Goal: Transaction & Acquisition: Subscribe to service/newsletter

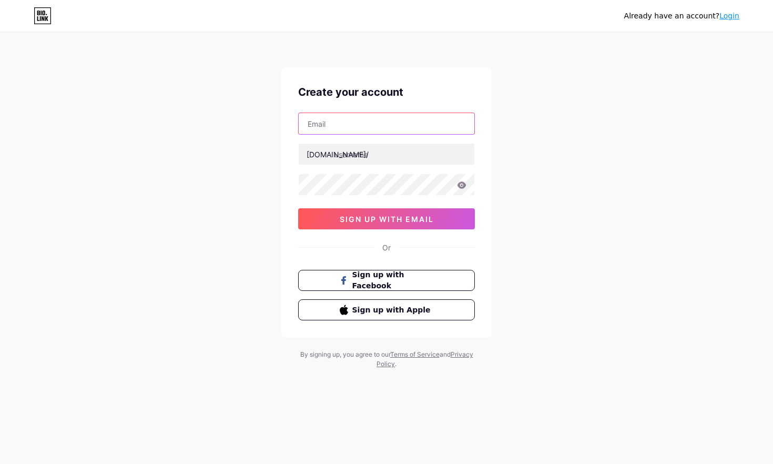
click at [354, 124] on input "text" at bounding box center [387, 123] width 176 height 21
type input "[EMAIL_ADDRESS][DOMAIN_NAME]"
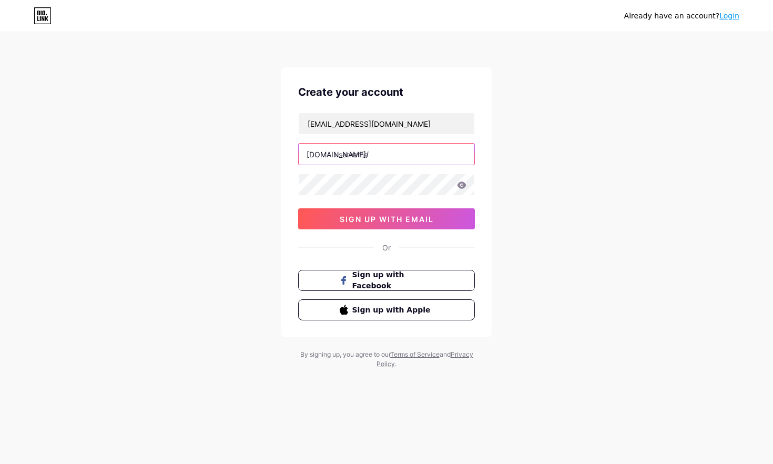
click at [358, 151] on input "text" at bounding box center [387, 154] width 176 height 21
paste input "agolden-armored warrior stands beneath a rising sun, aura blazing with confiden…"
type input "agolden-armored warrior stands beneath a rising sun, aura blazing with confiden…"
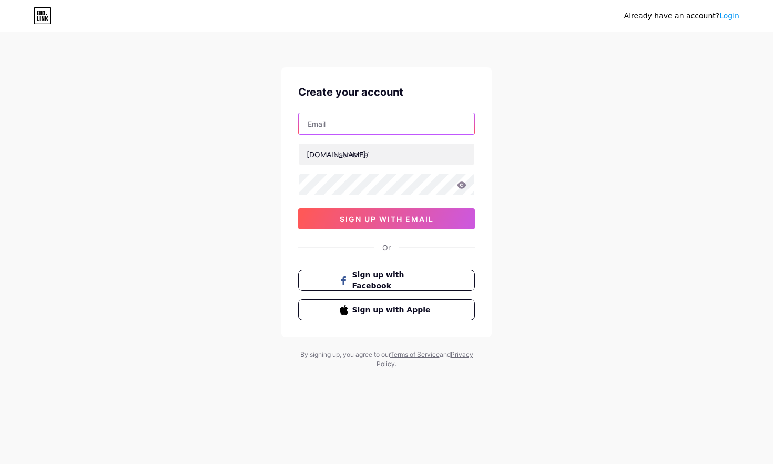
click at [357, 122] on input "text" at bounding box center [387, 123] width 176 height 21
type input "[EMAIL_ADDRESS][DOMAIN_NAME]"
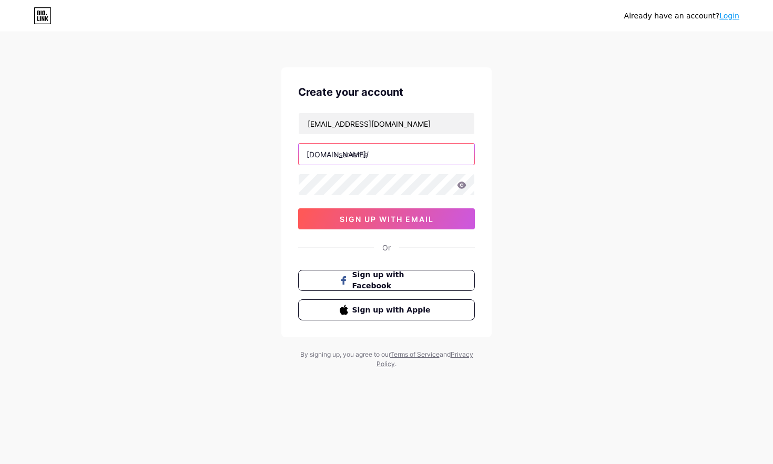
click at [381, 158] on input "text" at bounding box center [387, 154] width 176 height 21
paste input "lirxchrd"
type input "lirxchrd"
click at [463, 185] on icon at bounding box center [461, 184] width 9 height 7
click at [463, 185] on icon at bounding box center [461, 185] width 9 height 7
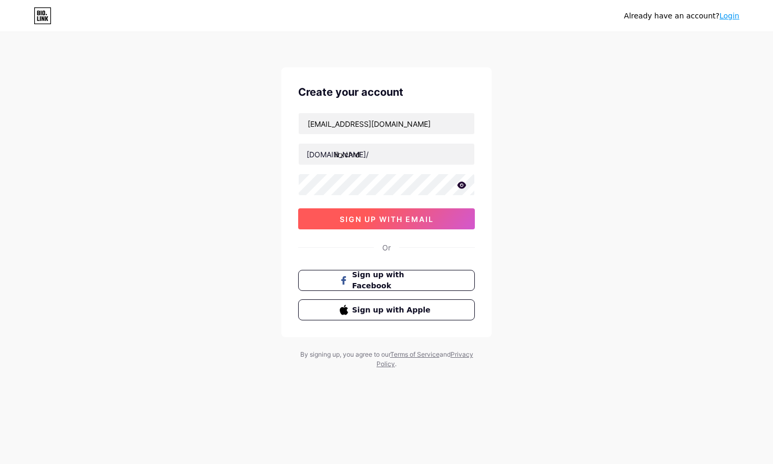
click at [397, 218] on span "sign up with email" at bounding box center [387, 219] width 94 height 9
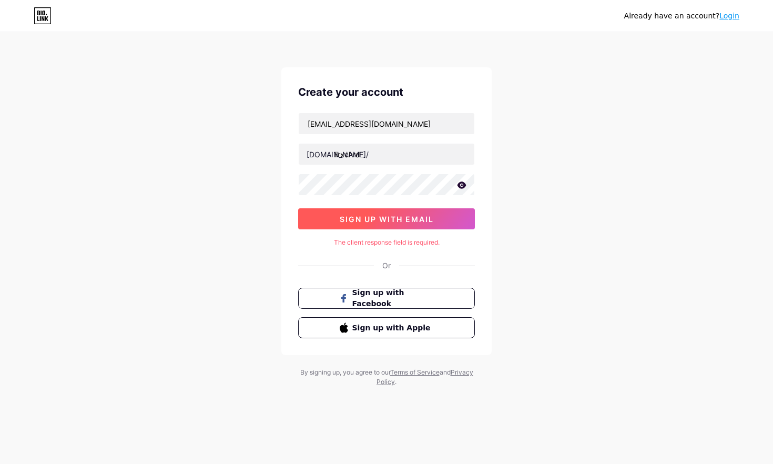
click at [404, 218] on span "sign up with email" at bounding box center [387, 219] width 94 height 9
click at [413, 165] on div "lirxchrd" at bounding box center [386, 154] width 177 height 22
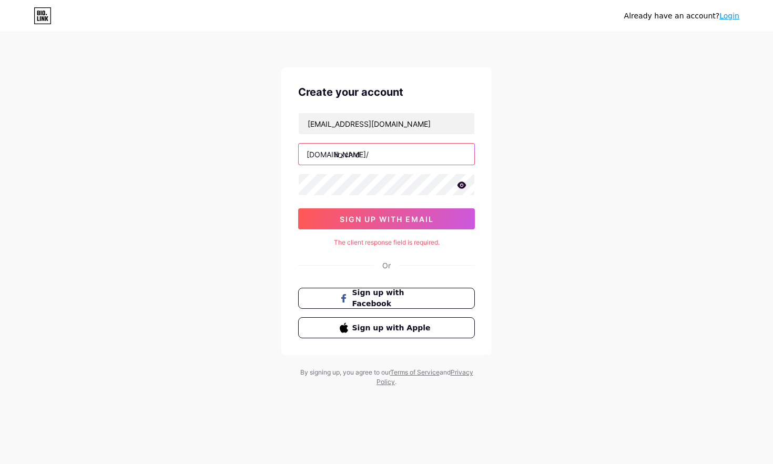
click at [413, 151] on input "lirxchrd" at bounding box center [387, 154] width 176 height 21
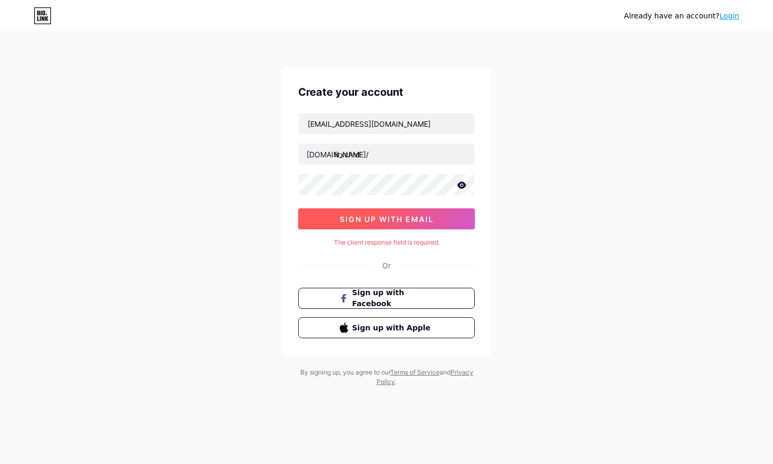
click at [394, 214] on button "sign up with email" at bounding box center [386, 218] width 177 height 21
click at [45, 16] on icon at bounding box center [43, 15] width 18 height 17
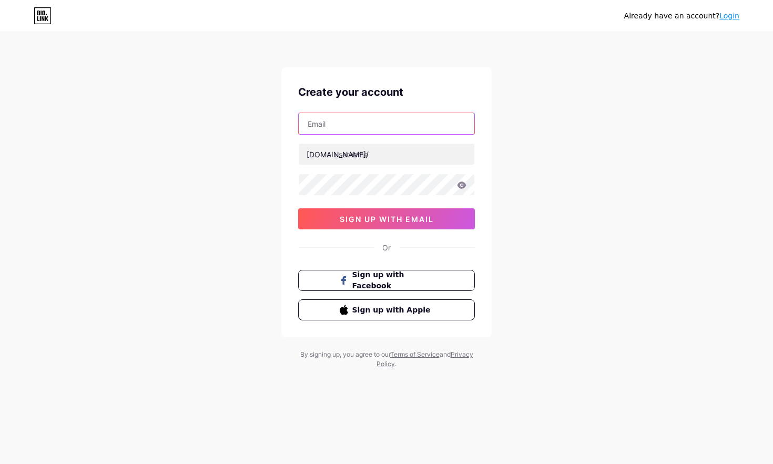
click at [369, 123] on input "text" at bounding box center [387, 123] width 176 height 21
type input "[EMAIL_ADDRESS][DOMAIN_NAME]"
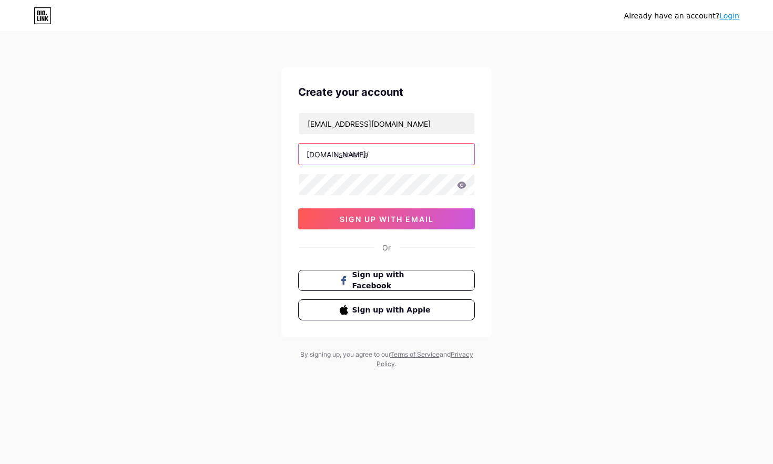
click at [371, 155] on input "text" at bounding box center [387, 154] width 176 height 21
paste input "lirxchrd"
type input "lirxchrd"
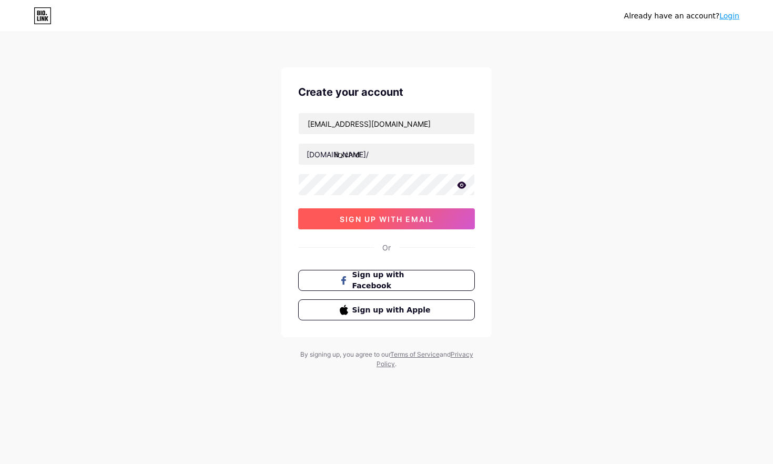
click at [348, 214] on button "sign up with email" at bounding box center [386, 218] width 177 height 21
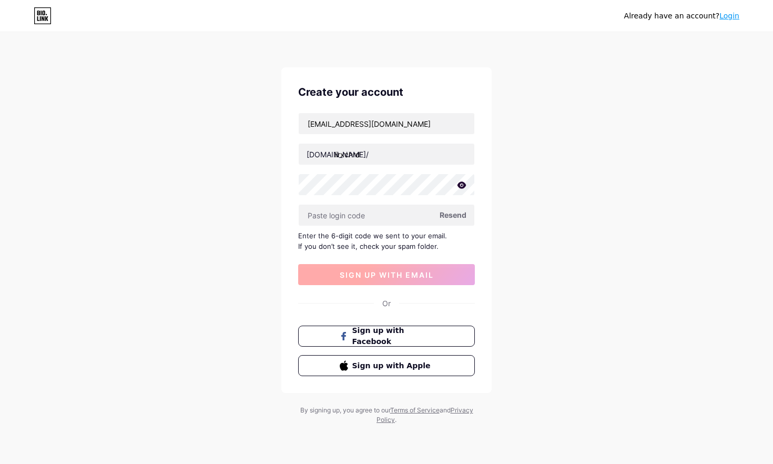
click at [348, 214] on input "text" at bounding box center [387, 215] width 176 height 21
click at [461, 188] on icon at bounding box center [462, 184] width 9 height 7
click at [461, 188] on icon at bounding box center [461, 185] width 9 height 7
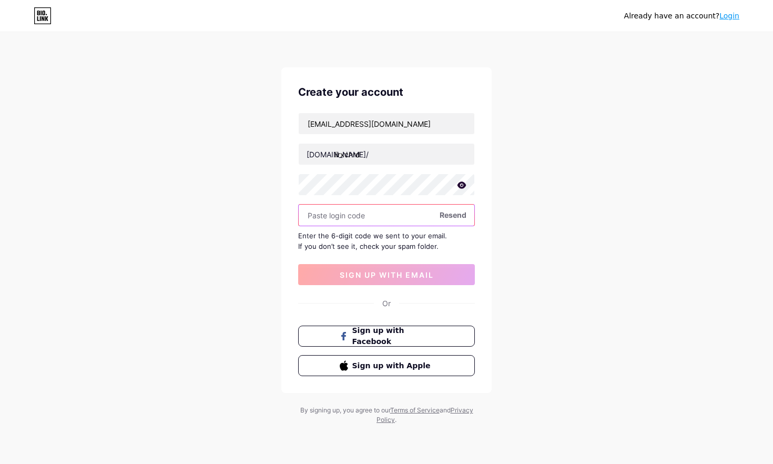
click at [338, 209] on input "text" at bounding box center [387, 215] width 176 height 21
paste input "170374"
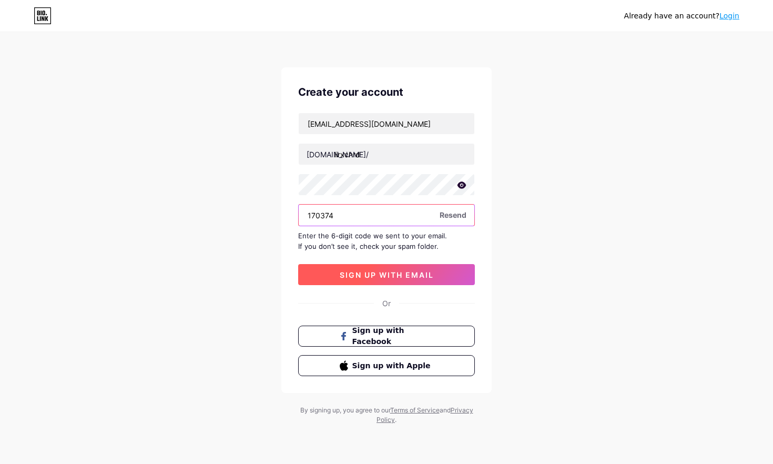
type input "170374"
click at [361, 281] on button "sign up with email" at bounding box center [386, 274] width 177 height 21
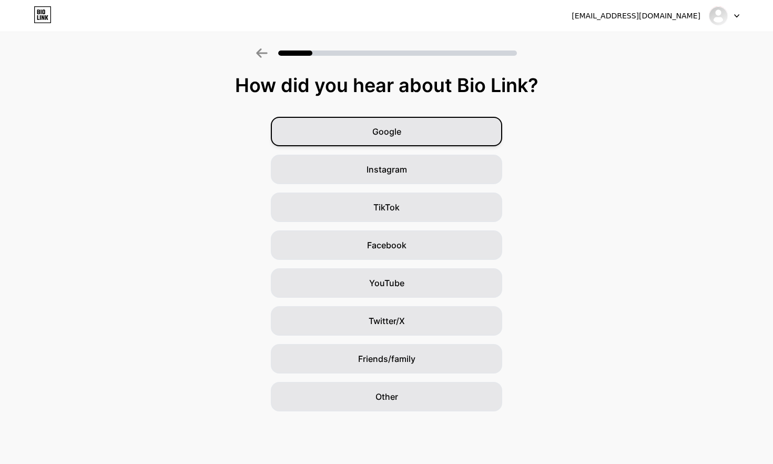
click at [420, 129] on div "Google" at bounding box center [386, 131] width 231 height 29
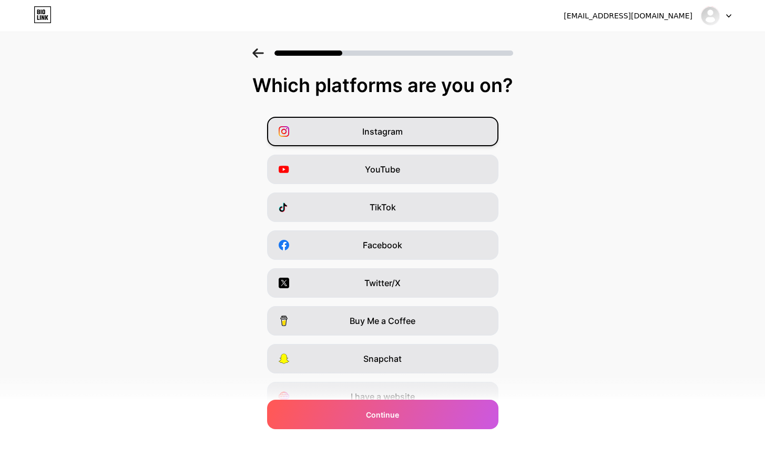
click at [388, 136] on span "Instagram" at bounding box center [382, 131] width 40 height 13
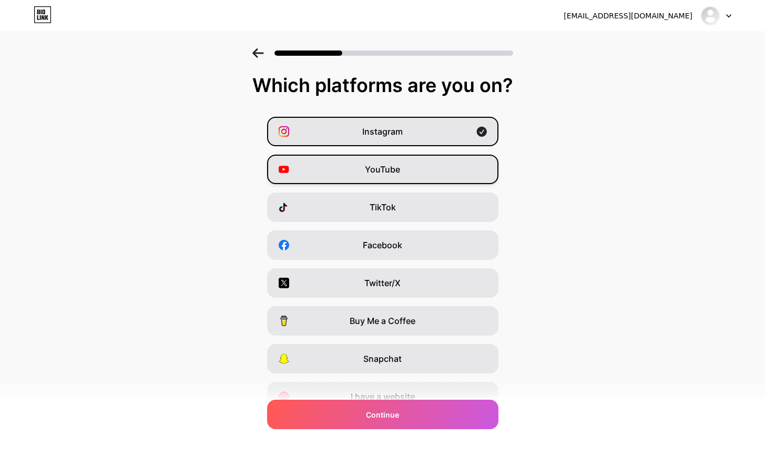
click at [385, 172] on span "YouTube" at bounding box center [382, 169] width 35 height 13
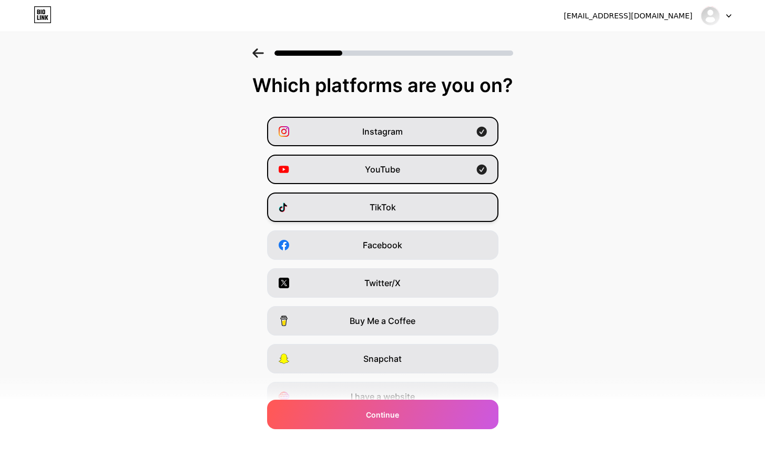
click at [397, 217] on div "TikTok" at bounding box center [382, 206] width 231 height 29
click at [402, 251] on span "Facebook" at bounding box center [382, 245] width 39 height 13
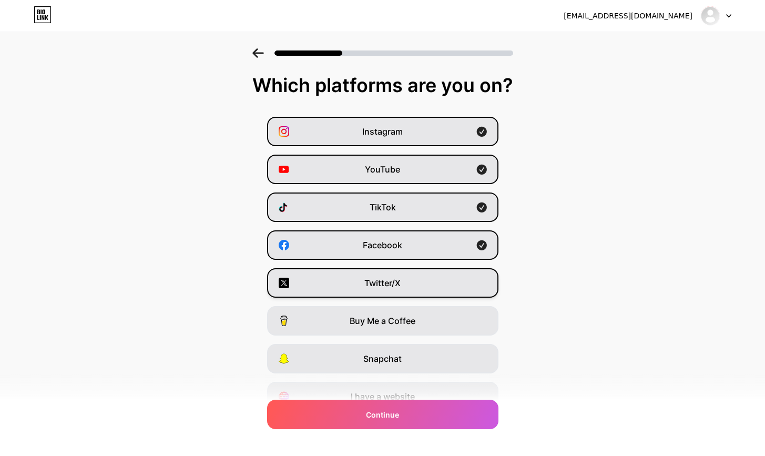
click at [408, 279] on div "Twitter/X" at bounding box center [382, 282] width 231 height 29
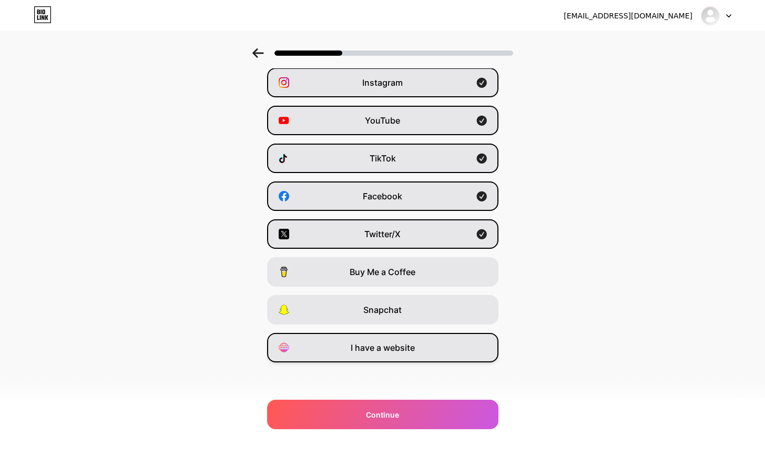
scroll to position [50, 0]
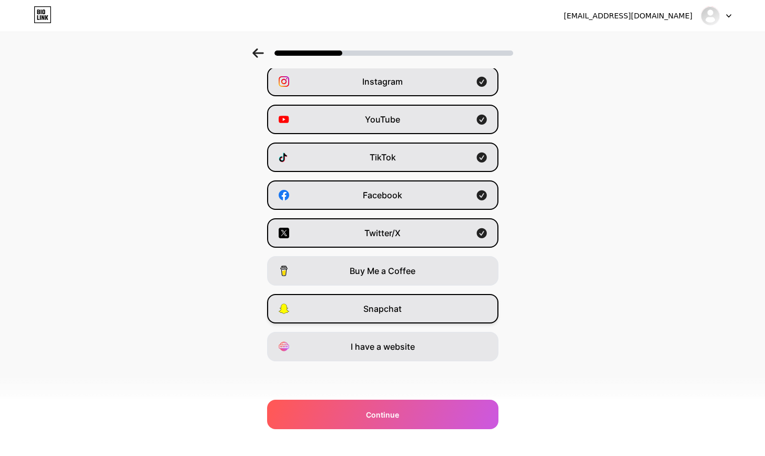
click at [435, 309] on div "Snapchat" at bounding box center [382, 308] width 231 height 29
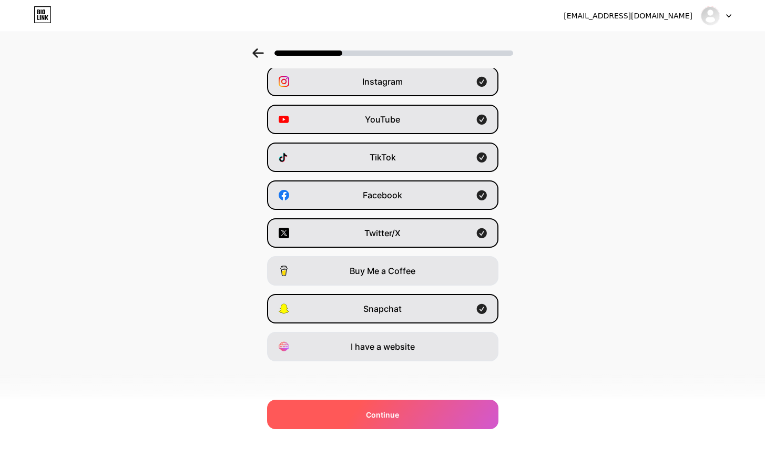
click at [410, 420] on div "Continue" at bounding box center [382, 414] width 231 height 29
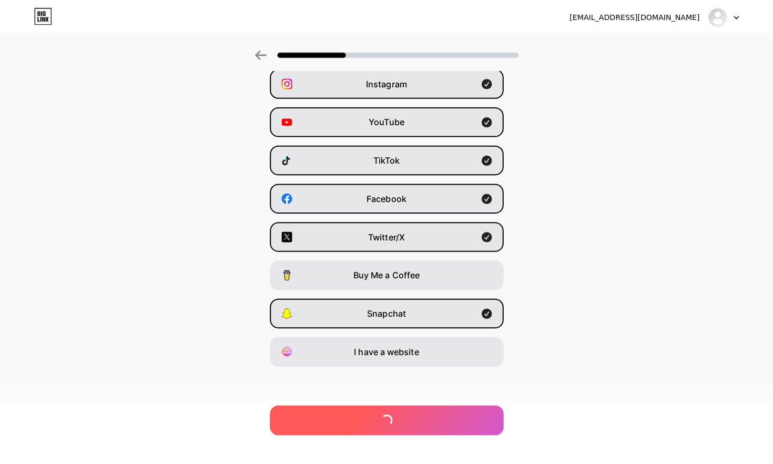
scroll to position [0, 0]
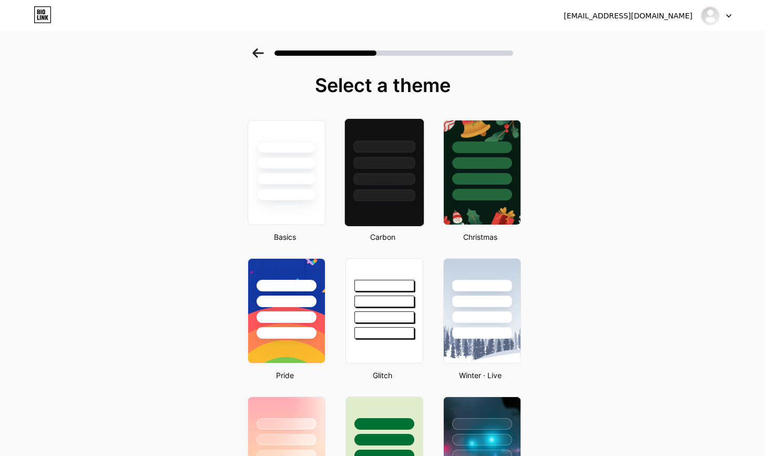
click at [394, 205] on div at bounding box center [384, 172] width 80 height 108
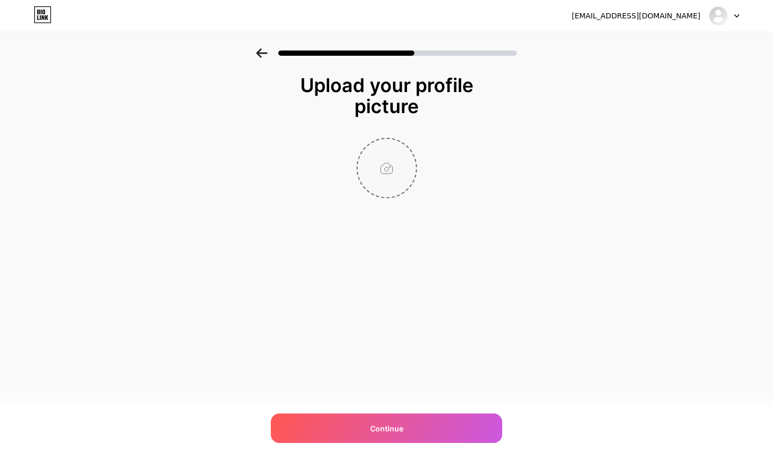
click at [390, 171] on input "file" at bounding box center [387, 168] width 58 height 58
type input "C:\fakepath\Stand-Up Guy.jpg"
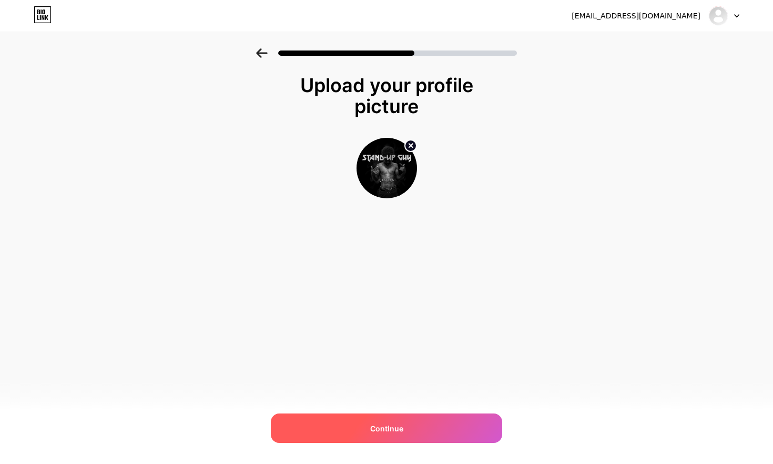
click at [431, 432] on div "Continue" at bounding box center [386, 427] width 231 height 29
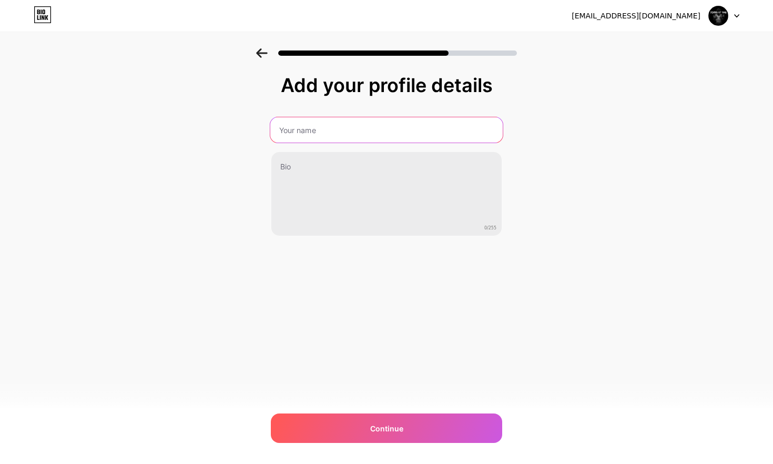
click at [297, 138] on input "text" at bounding box center [386, 129] width 232 height 25
paste input "170374"
type input "170374"
drag, startPoint x: 329, startPoint y: 133, endPoint x: 218, endPoint y: 120, distance: 111.1
click at [218, 120] on div "Add your profile details 170374 0/255 Continue Error" at bounding box center [386, 168] width 773 height 240
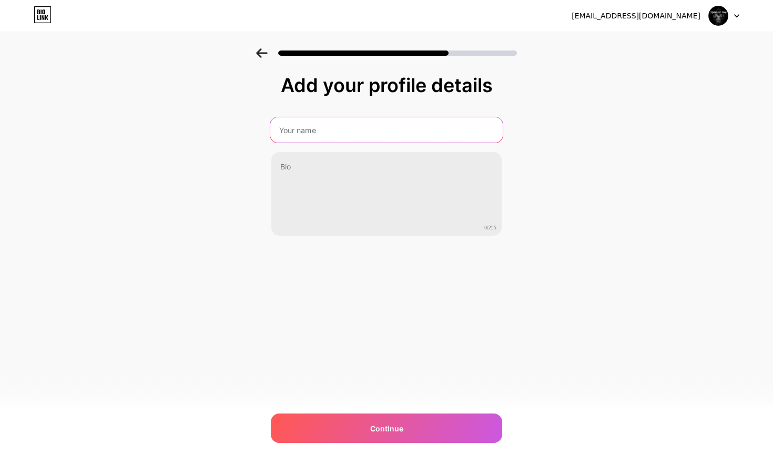
paste input "LiRxchrd"
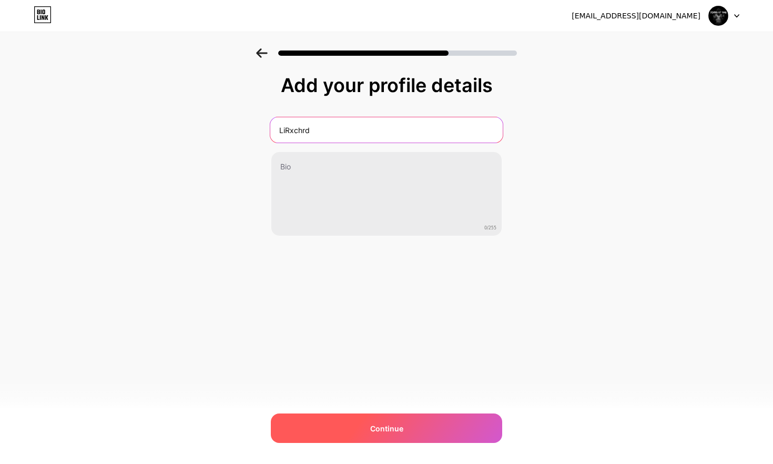
type input "LiRxchrd"
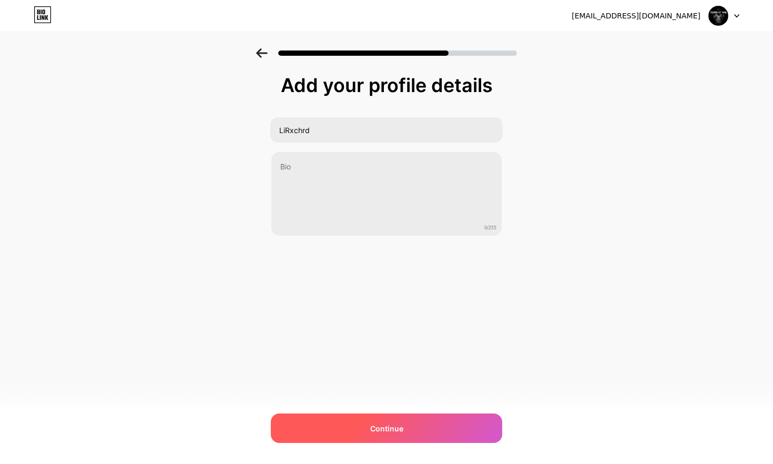
click at [410, 428] on div "Continue" at bounding box center [386, 427] width 231 height 29
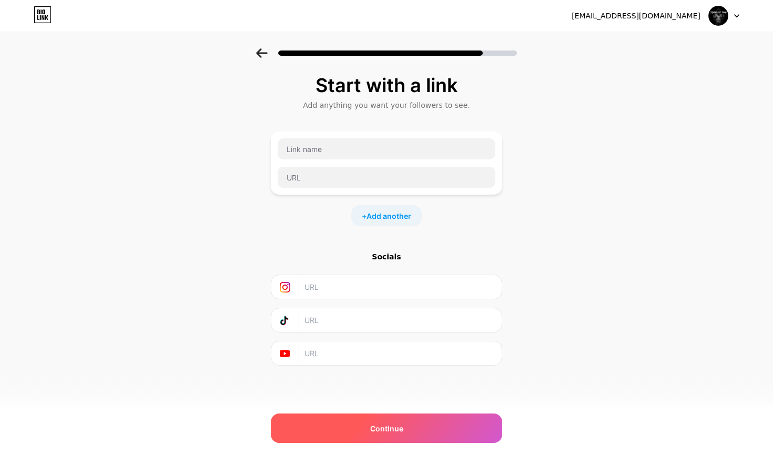
click at [424, 424] on div "Continue" at bounding box center [386, 427] width 231 height 29
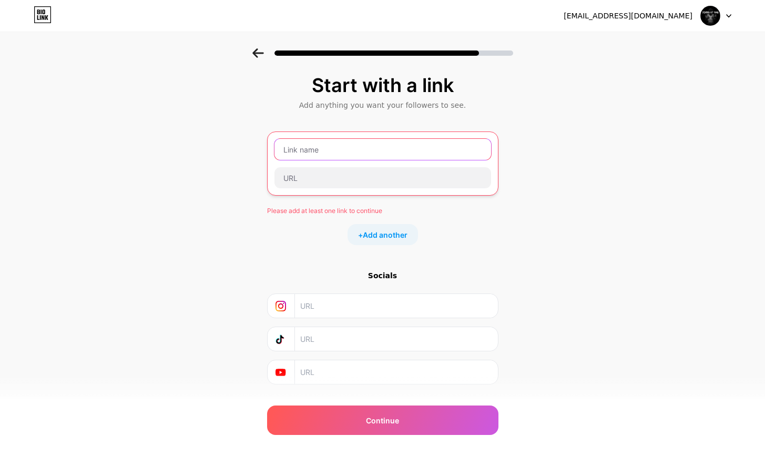
click at [320, 153] on input "text" at bounding box center [383, 149] width 217 height 21
click at [320, 148] on input "text" at bounding box center [383, 149] width 217 height 21
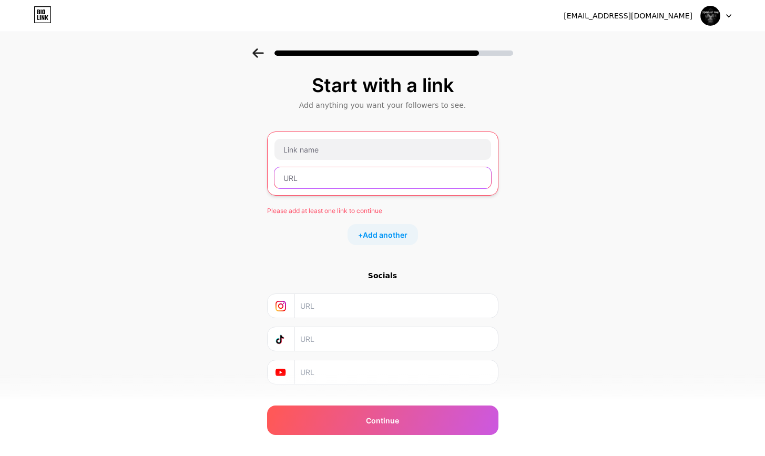
click at [314, 181] on input "text" at bounding box center [383, 177] width 217 height 21
paste input "https://www.instagram.com/LiRxchrd/"
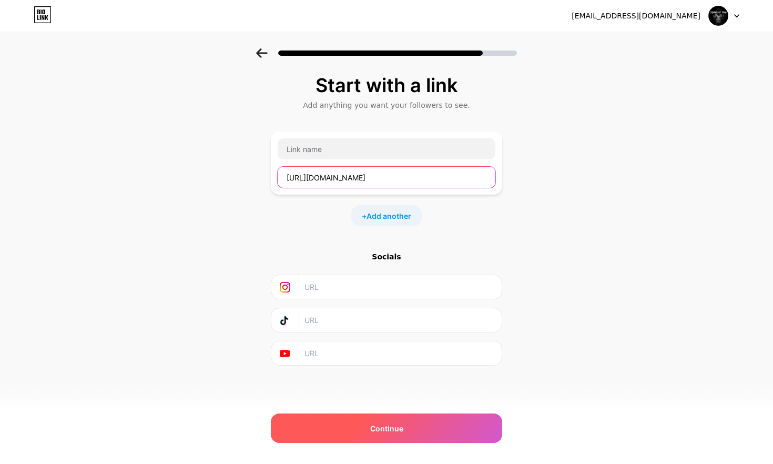
type input "https://www.instagram.com/LiRxchrd/"
click at [375, 422] on div "Continue" at bounding box center [386, 427] width 231 height 29
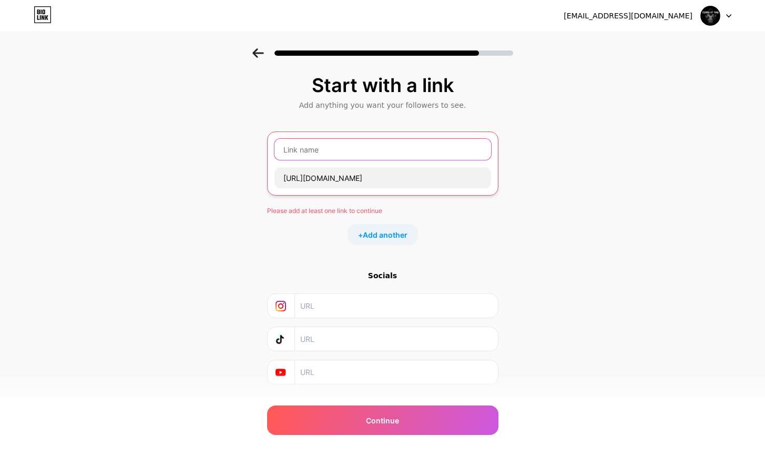
click at [318, 159] on input "text" at bounding box center [383, 149] width 217 height 21
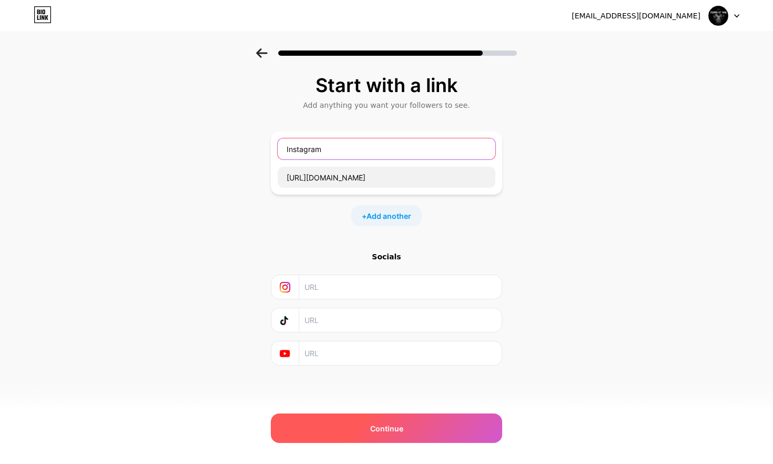
type input "Instagram"
click at [400, 419] on div "Continue" at bounding box center [386, 427] width 231 height 29
click at [391, 432] on span "Continue" at bounding box center [386, 428] width 33 height 11
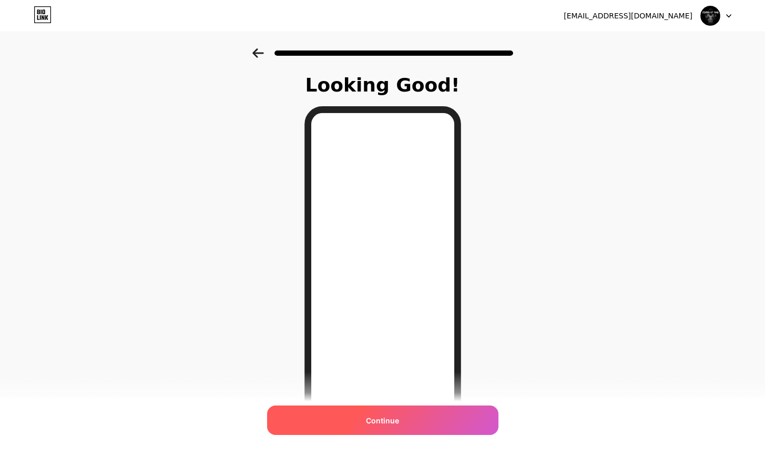
click at [394, 423] on span "Continue" at bounding box center [382, 420] width 33 height 11
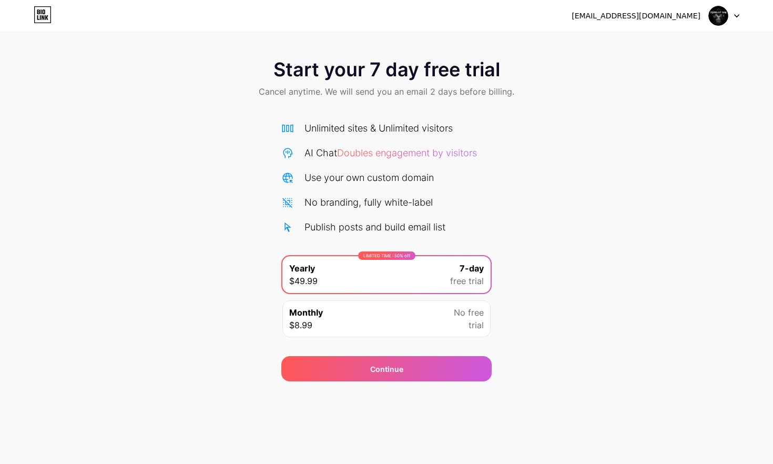
click at [721, 15] on img at bounding box center [718, 16] width 20 height 20
click at [719, 16] on img at bounding box center [718, 16] width 20 height 20
click at [393, 318] on div "Monthly $8.99 No free trial" at bounding box center [386, 318] width 208 height 37
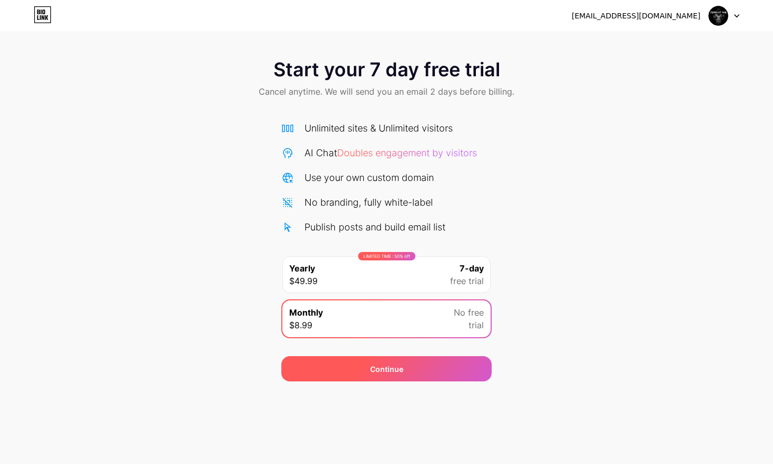
click at [379, 373] on span "Continue" at bounding box center [386, 368] width 33 height 11
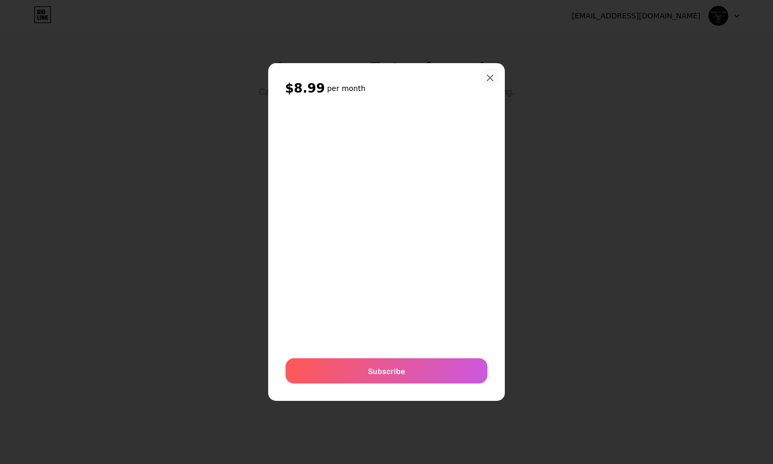
click at [489, 78] on icon at bounding box center [490, 78] width 6 height 6
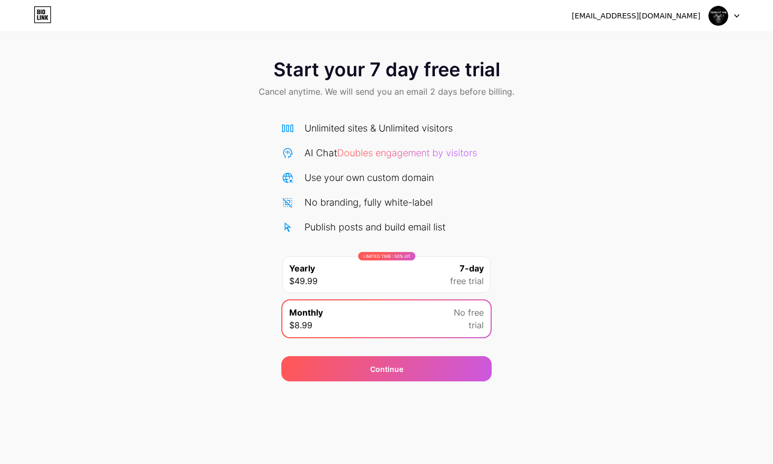
click at [678, 181] on div "Start your 7 day free trial Cancel anytime. We will send you an email 2 days be…" at bounding box center [386, 214] width 773 height 333
click at [40, 8] on icon at bounding box center [43, 14] width 18 height 17
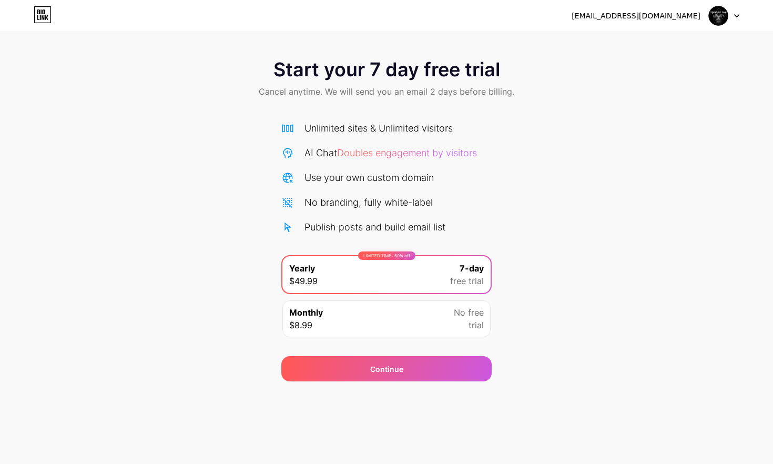
click at [736, 16] on icon at bounding box center [737, 16] width 4 height 3
click at [670, 44] on li "Logout" at bounding box center [673, 43] width 130 height 28
